Goal: Information Seeking & Learning: Learn about a topic

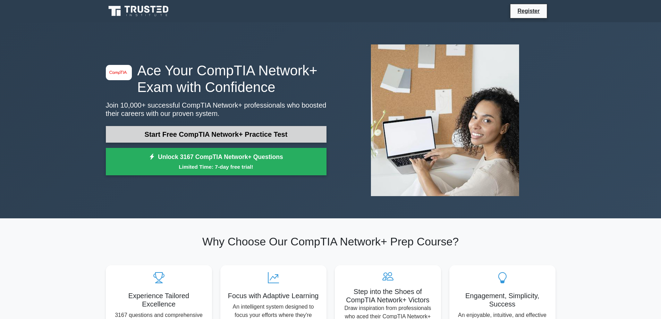
click at [267, 134] on link "Start Free CompTIA Network+ Practice Test" at bounding box center [216, 134] width 221 height 17
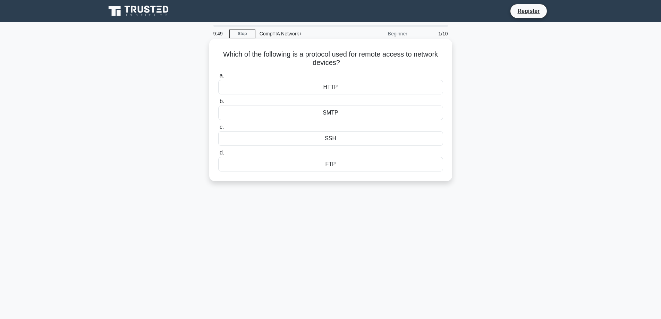
click at [287, 85] on div "HTTP" at bounding box center [330, 87] width 225 height 15
click at [218, 78] on input "a. HTTP" at bounding box center [218, 76] width 0 height 5
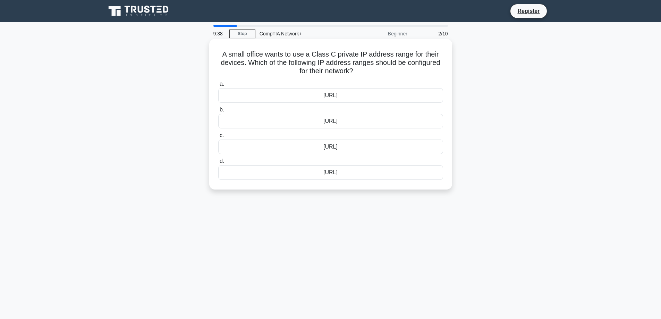
click at [340, 120] on div "[URL]" at bounding box center [330, 121] width 225 height 15
click at [218, 112] on input "b. [URL]" at bounding box center [218, 110] width 0 height 5
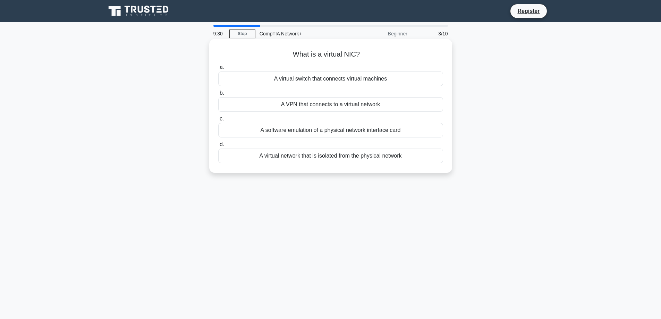
click at [342, 104] on div "A VPN that connects to a virtual network" at bounding box center [330, 104] width 225 height 15
click at [218, 95] on input "b. A VPN that connects to a virtual network" at bounding box center [218, 93] width 0 height 5
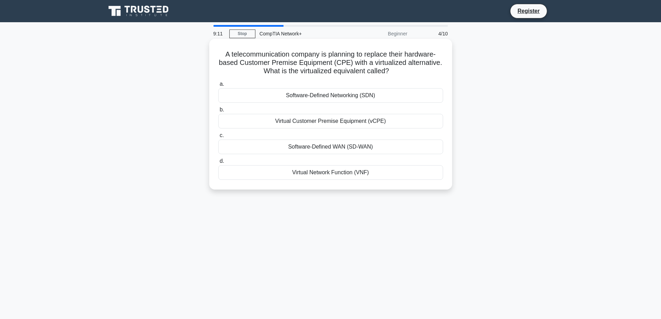
click at [331, 124] on div "Virtual Customer Premise Equipment (vCPE)" at bounding box center [330, 121] width 225 height 15
click at [218, 112] on input "b. Virtual Customer Premise Equipment (vCPE)" at bounding box center [218, 110] width 0 height 5
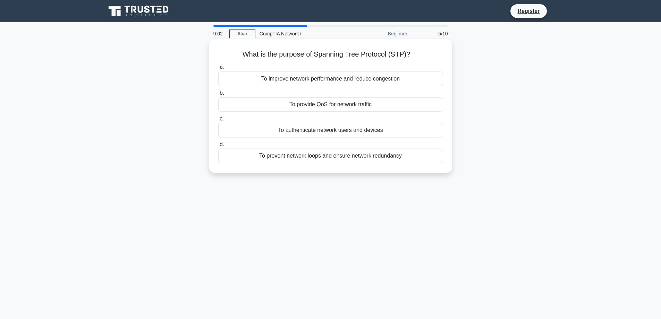
click at [354, 81] on div "To improve network performance and reduce congestion" at bounding box center [330, 78] width 225 height 15
click at [218, 70] on input "a. To improve network performance and reduce congestion" at bounding box center [218, 67] width 0 height 5
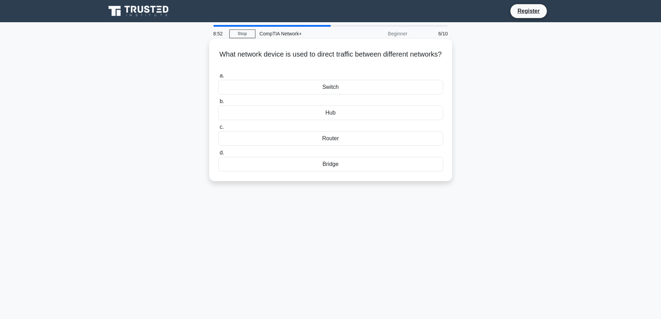
click at [350, 88] on div "Switch" at bounding box center [330, 87] width 225 height 15
click at [218, 78] on input "a. Switch" at bounding box center [218, 76] width 0 height 5
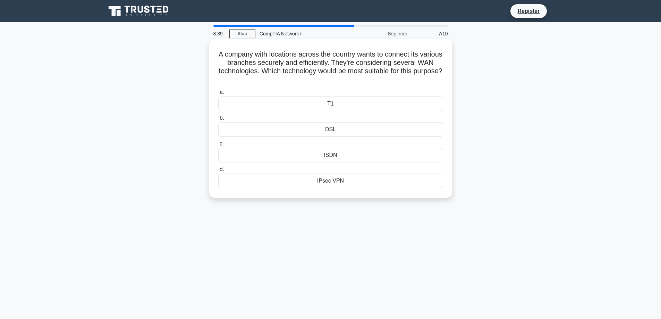
click at [334, 181] on div "IPsec VPN" at bounding box center [330, 180] width 225 height 15
click at [218, 172] on input "d. IPsec VPN" at bounding box center [218, 169] width 0 height 5
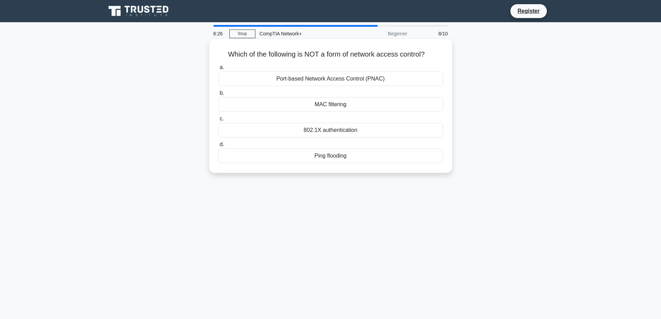
click at [334, 105] on div "MAC filtering" at bounding box center [330, 104] width 225 height 15
click at [218, 95] on input "b. MAC filtering" at bounding box center [218, 93] width 0 height 5
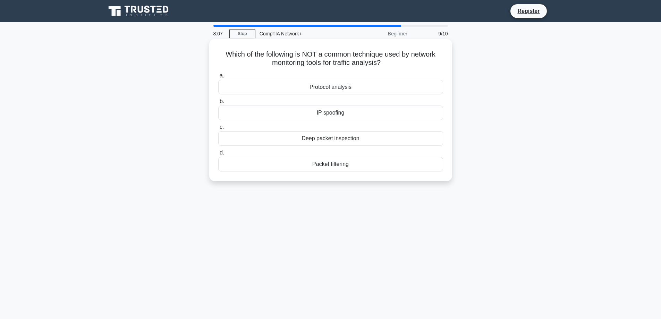
click at [338, 164] on div "Packet filtering" at bounding box center [330, 164] width 225 height 15
click at [218, 155] on input "d. Packet filtering" at bounding box center [218, 153] width 0 height 5
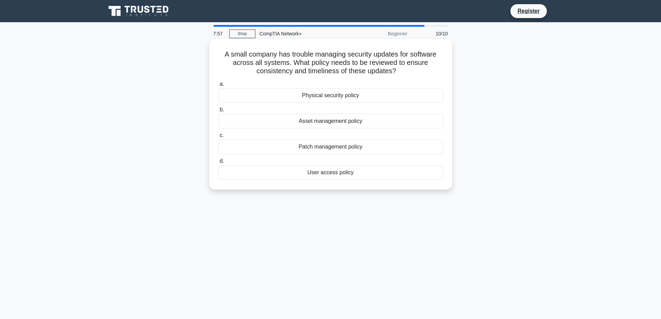
click at [305, 97] on div "Physical security policy" at bounding box center [330, 95] width 225 height 15
click at [218, 86] on input "a. Physical security policy" at bounding box center [218, 84] width 0 height 5
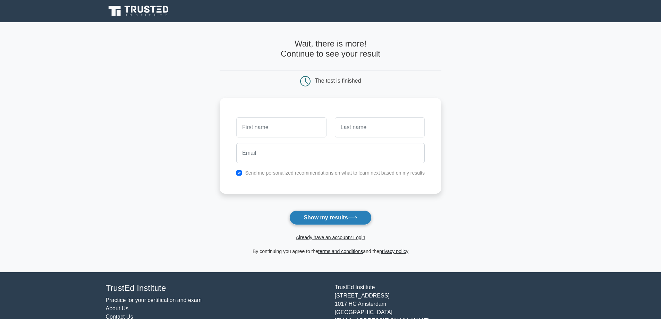
click at [316, 217] on button "Show my results" at bounding box center [330, 217] width 82 height 15
